Goal: Transaction & Acquisition: Purchase product/service

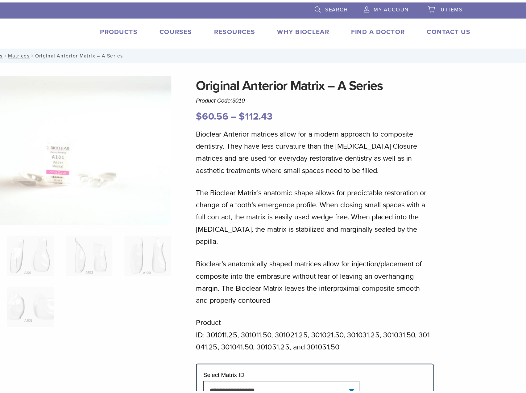
scroll to position [0, 0]
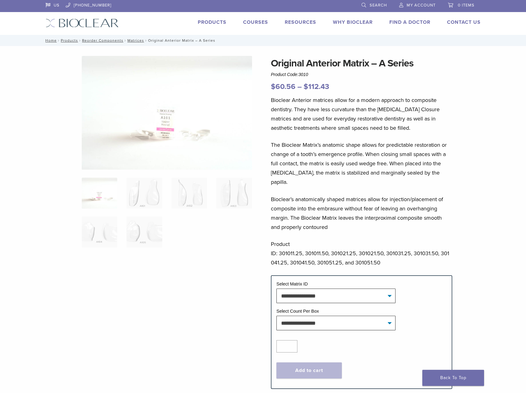
click at [224, 20] on link "Products" at bounding box center [212, 22] width 29 height 6
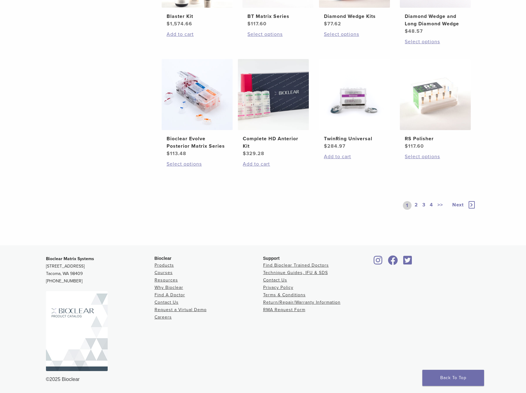
scroll to position [438, 0]
click at [415, 205] on link "2" at bounding box center [417, 205] width 6 height 9
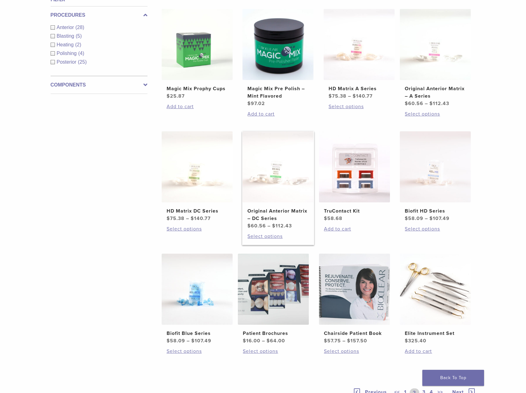
scroll to position [244, 0]
click at [291, 210] on h2 "Original Anterior Matrix – DC Series" at bounding box center [278, 214] width 61 height 15
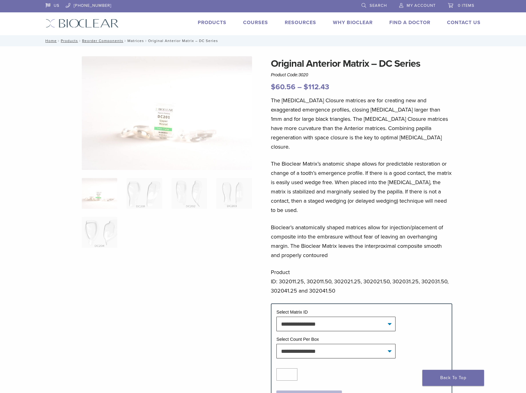
click at [136, 41] on link "Matrices" at bounding box center [136, 41] width 17 height 4
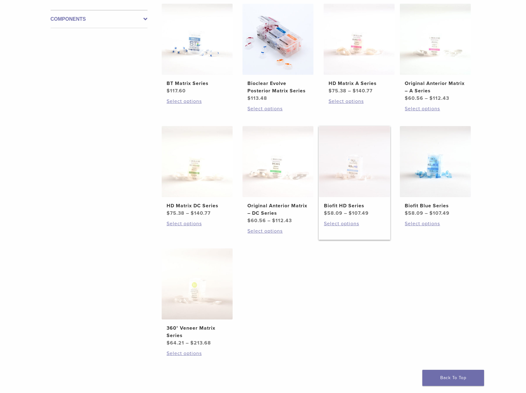
scroll to position [143, 0]
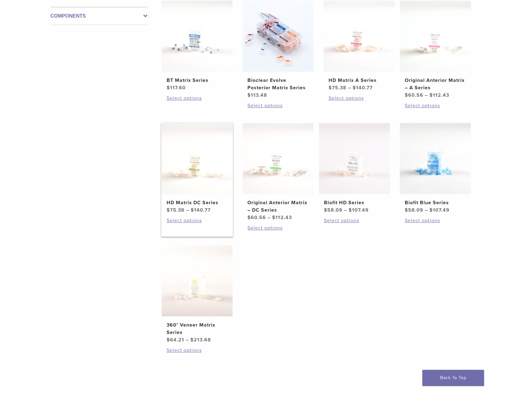
click at [208, 203] on h2 "HD Matrix DC Series" at bounding box center [197, 202] width 61 height 7
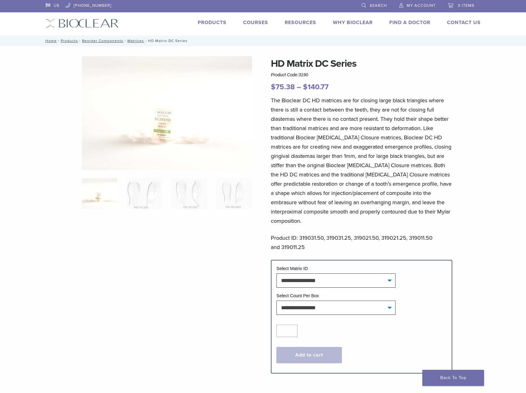
click at [214, 20] on link "Products" at bounding box center [212, 22] width 29 height 6
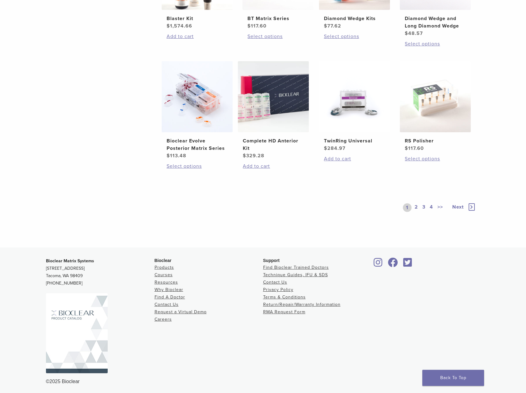
scroll to position [438, 0]
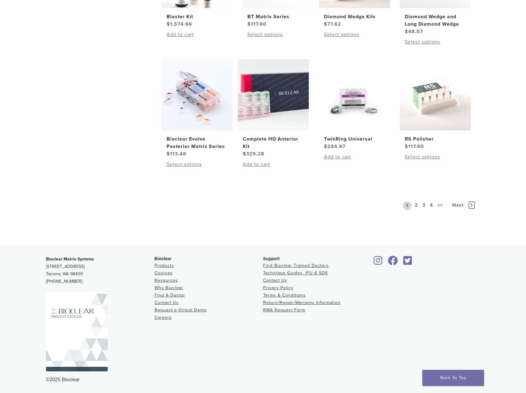
click at [417, 205] on link "2" at bounding box center [417, 205] width 6 height 9
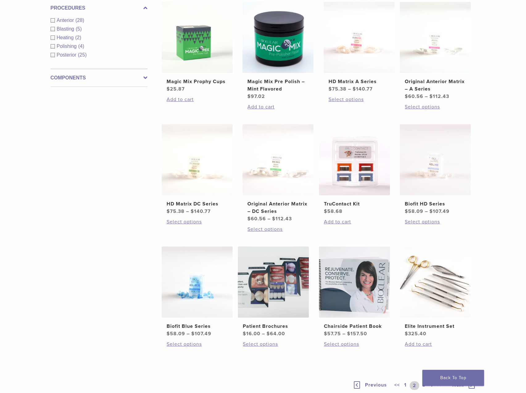
scroll to position [156, 0]
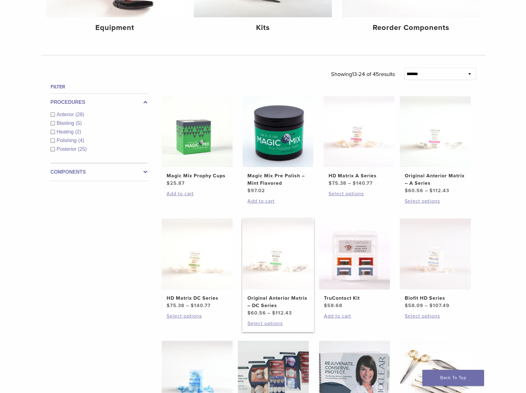
click at [278, 297] on h2 "Original Anterior Matrix – DC Series" at bounding box center [278, 301] width 61 height 15
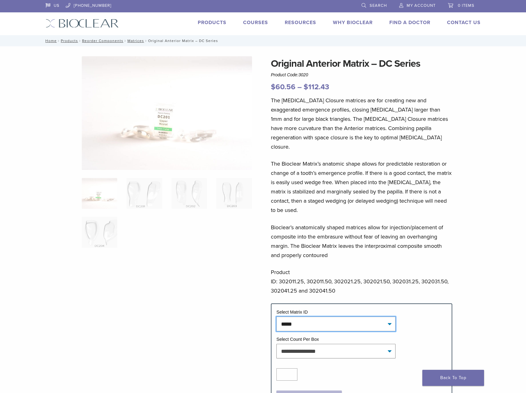
select select "*****"
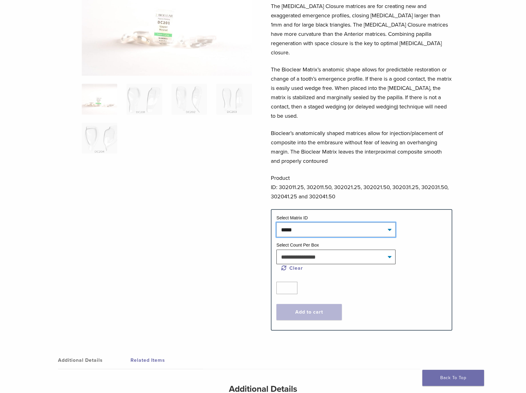
scroll to position [116, 0]
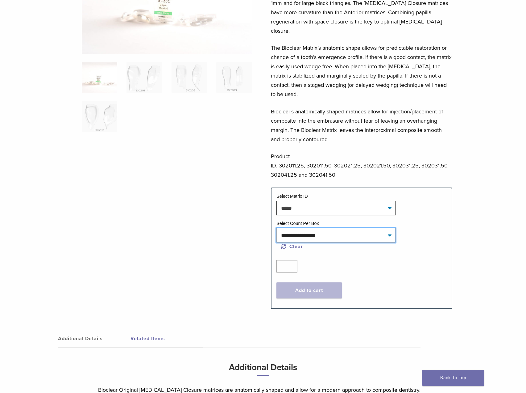
select select "*****"
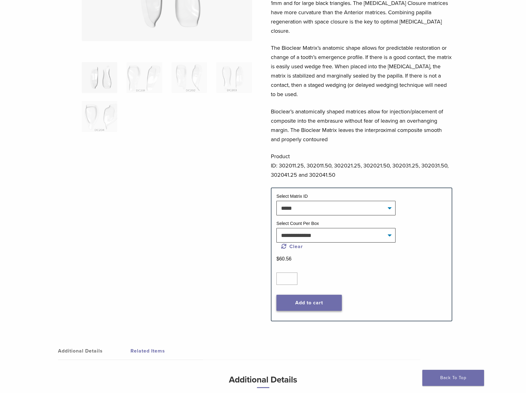
click at [308, 295] on button "Add to cart" at bounding box center [309, 303] width 65 height 16
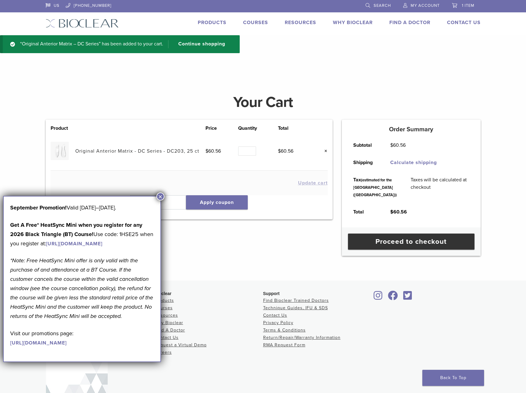
click at [160, 195] on button "×" at bounding box center [161, 196] width 8 height 8
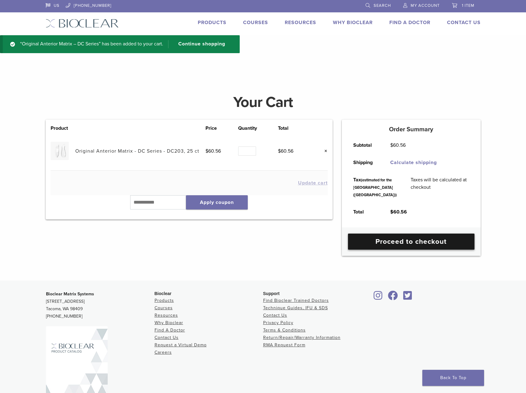
click at [381, 249] on link "Proceed to checkout" at bounding box center [411, 241] width 127 height 16
click at [384, 249] on link "Proceed to checkout" at bounding box center [411, 241] width 127 height 16
